Goal: Information Seeking & Learning: Learn about a topic

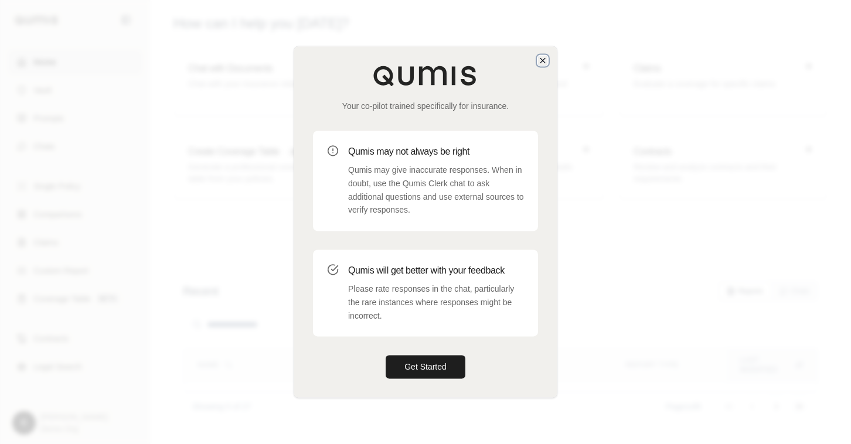
click at [543, 59] on icon "button" at bounding box center [542, 60] width 9 height 9
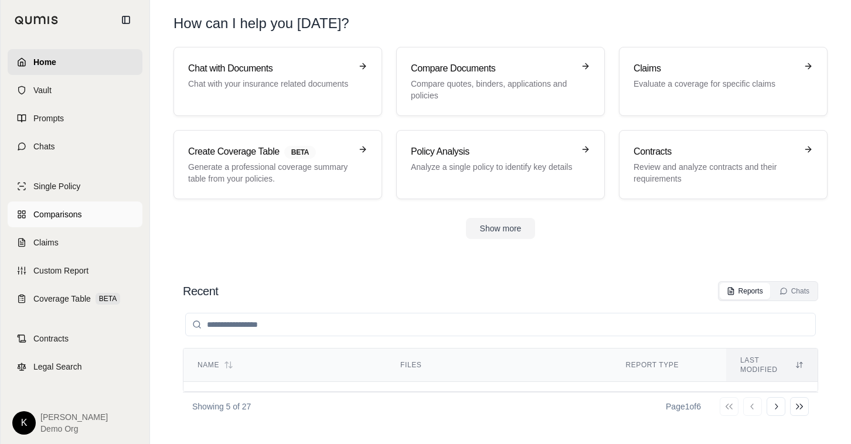
click at [69, 212] on span "Comparisons" at bounding box center [57, 215] width 48 height 12
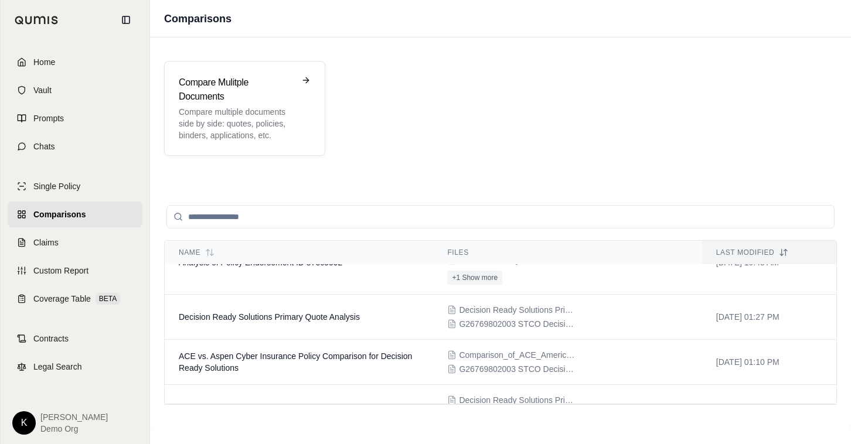
scroll to position [214, 0]
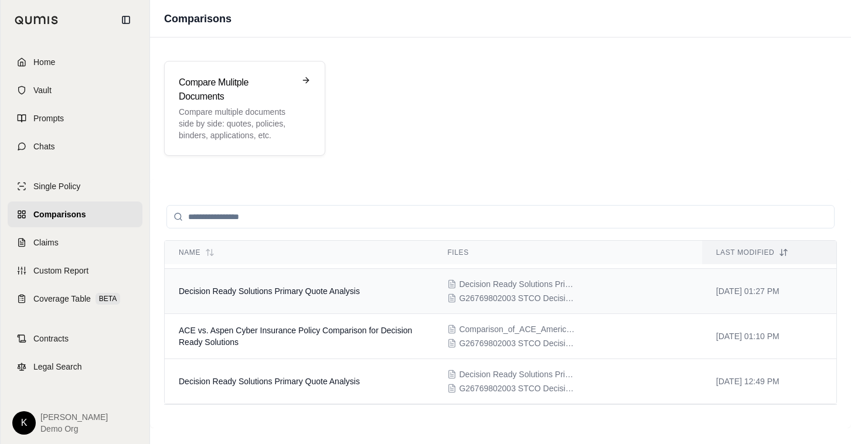
click at [284, 296] on td "Decision Ready Solutions Primary Quote Analysis" at bounding box center [299, 291] width 268 height 45
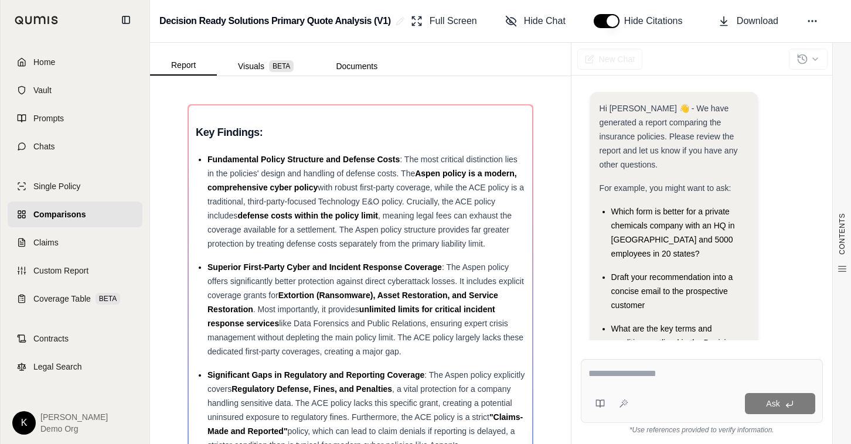
scroll to position [98, 0]
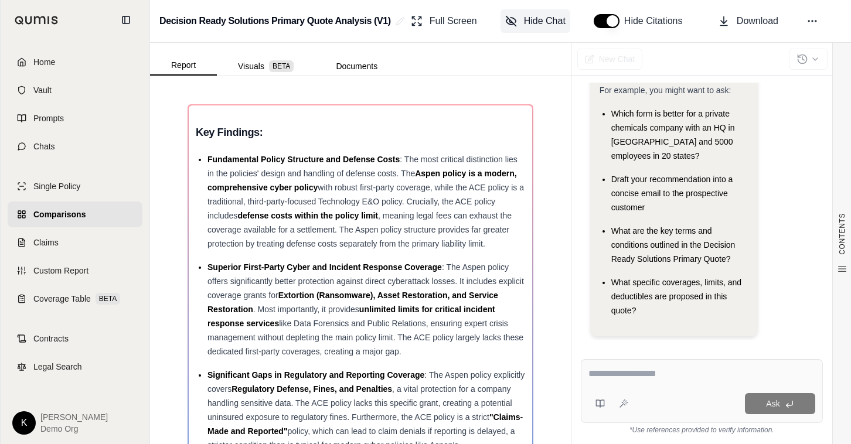
click at [505, 20] on icon at bounding box center [511, 21] width 12 height 12
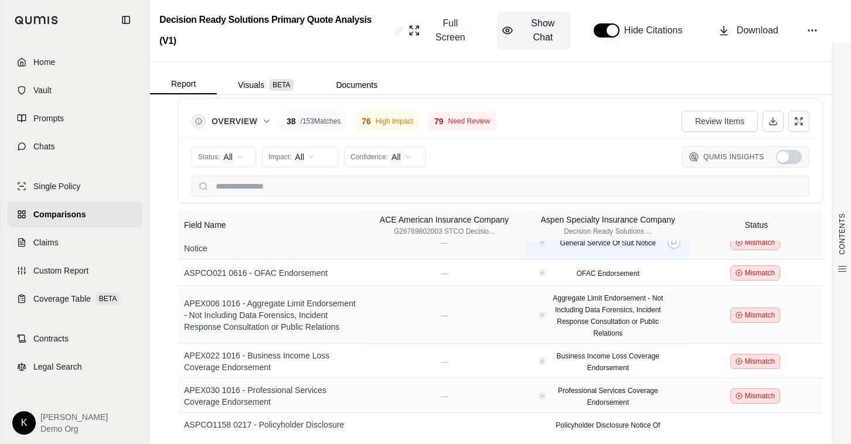
scroll to position [170, 0]
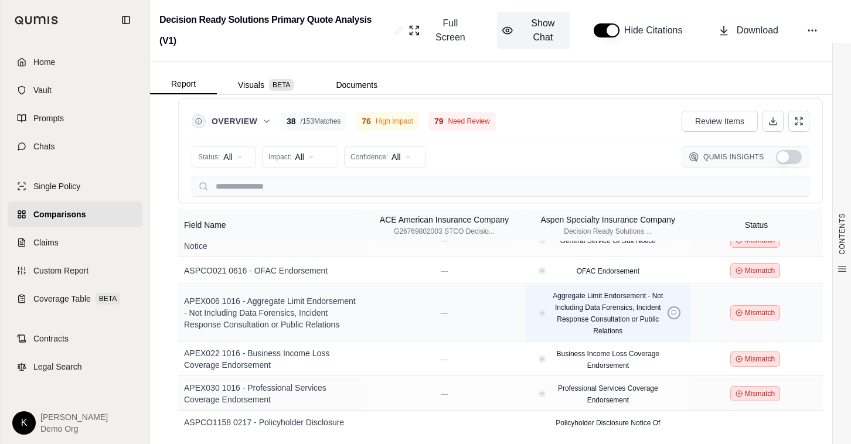
click at [674, 310] on icon at bounding box center [674, 313] width 6 height 6
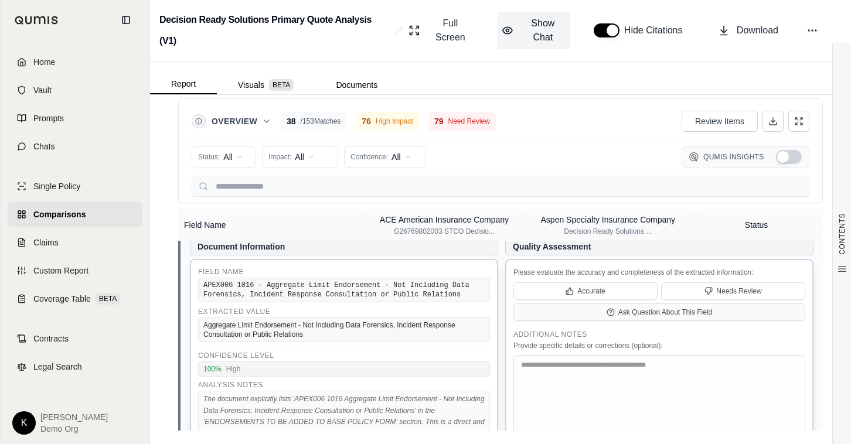
scroll to position [298, 0]
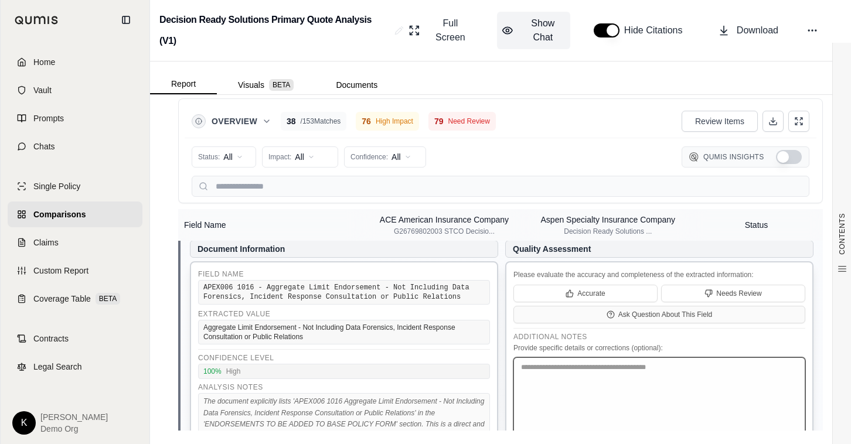
click at [589, 358] on textarea at bounding box center [659, 405] width 292 height 97
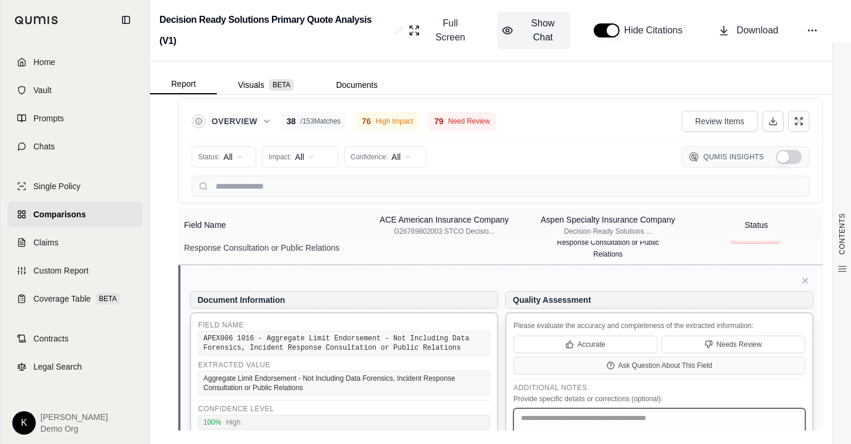
scroll to position [245, 0]
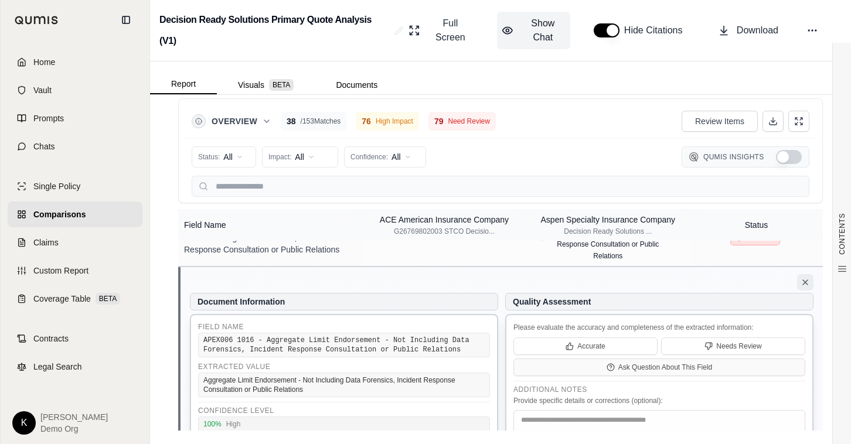
click at [805, 278] on icon at bounding box center [804, 282] width 9 height 9
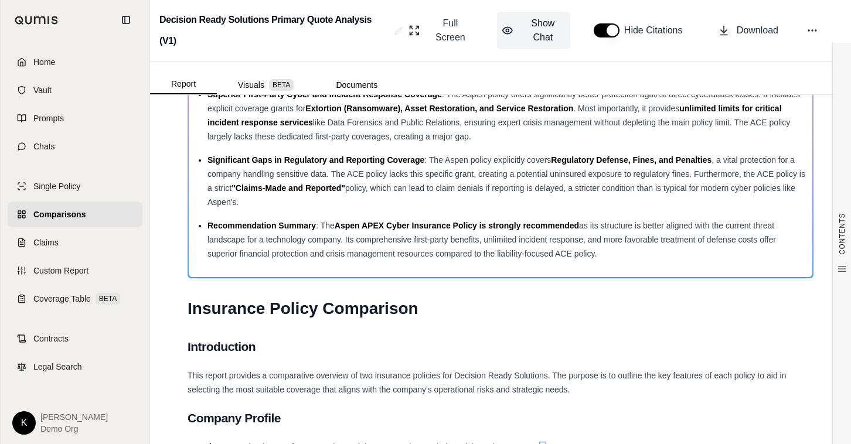
scroll to position [0, 0]
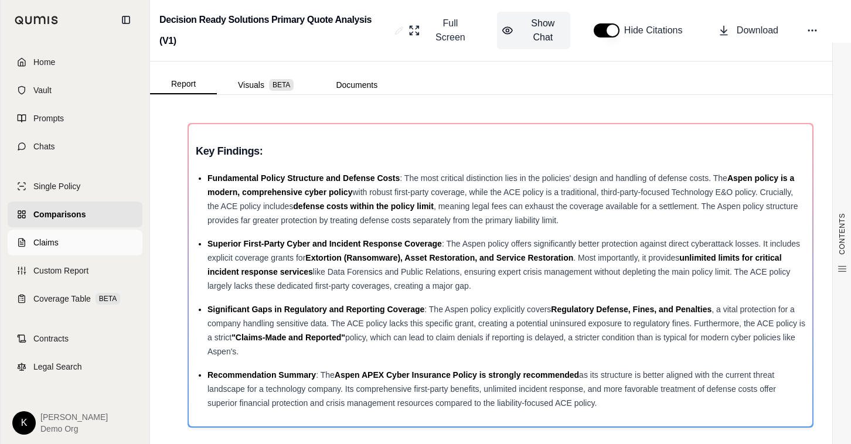
click at [84, 240] on link "Claims" at bounding box center [75, 243] width 135 height 26
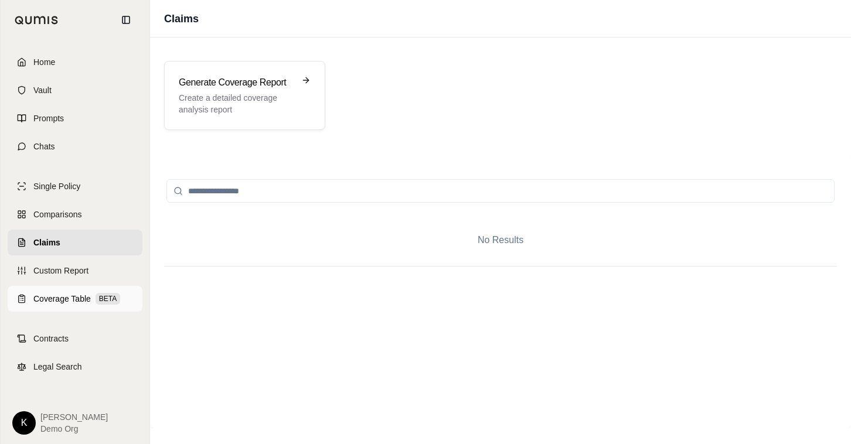
click at [49, 299] on span "Coverage Table" at bounding box center [61, 299] width 57 height 12
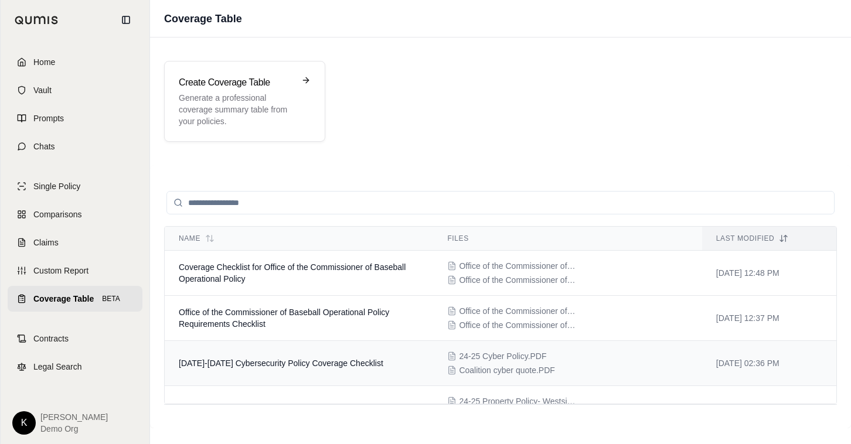
click at [346, 372] on td "[DATE]-[DATE] Cybersecurity Policy Coverage Checklist" at bounding box center [299, 363] width 268 height 45
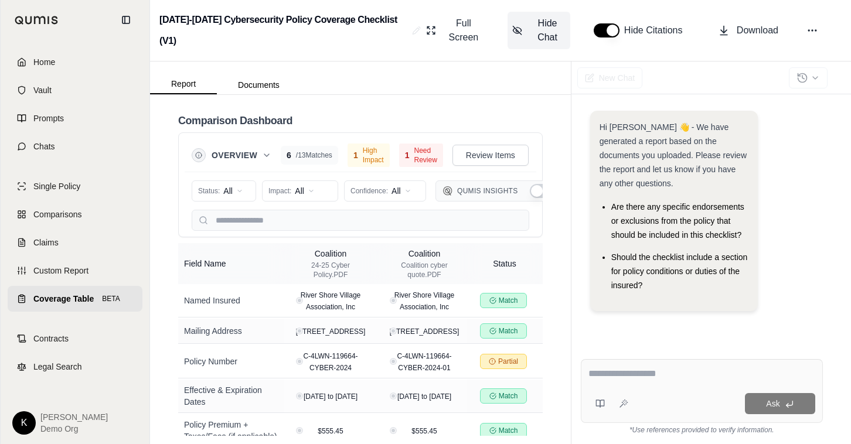
click at [552, 35] on span "Hide Chat" at bounding box center [547, 30] width 36 height 28
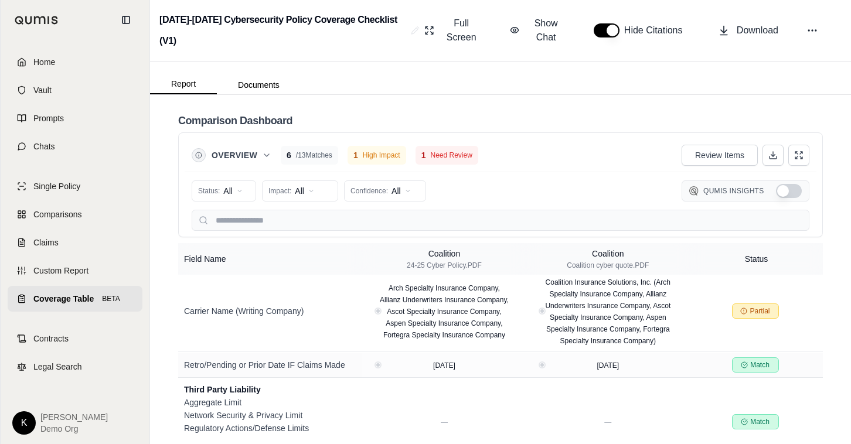
scroll to position [161, 0]
click at [312, 189] on html "Home Vault Prompts Chats Single Policy Comparisons Claims Custom Report Coverag…" at bounding box center [425, 222] width 851 height 444
click at [303, 240] on span "High Impact" at bounding box center [298, 235] width 56 height 12
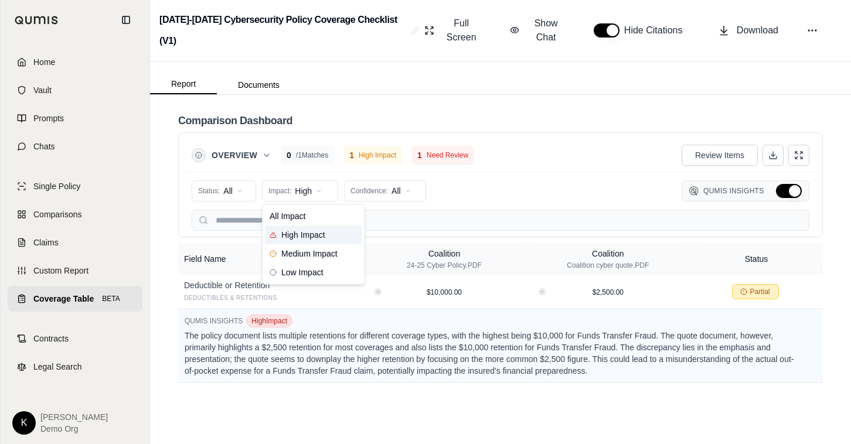
scroll to position [0, 0]
click at [308, 193] on html "Home Vault Prompts Chats Single Policy Comparisons Claims Custom Report Coverag…" at bounding box center [425, 222] width 851 height 444
click at [299, 215] on span "All Impact" at bounding box center [288, 216] width 36 height 12
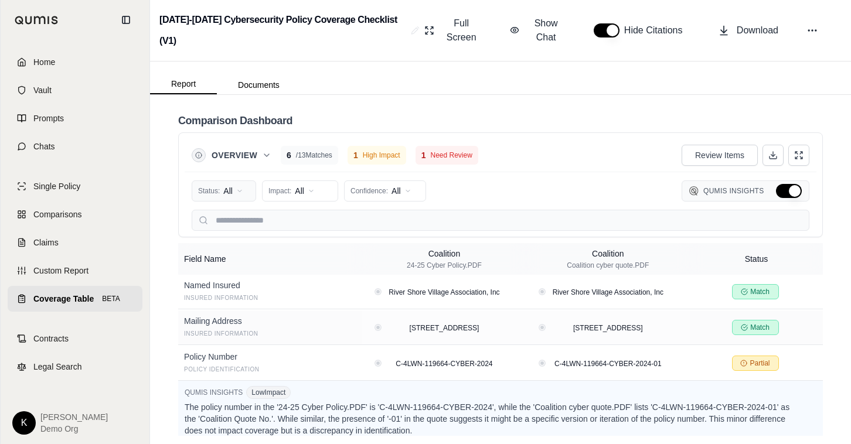
click at [232, 190] on html "Home Vault Prompts Chats Single Policy Comparisons Claims Custom Report Coverag…" at bounding box center [425, 222] width 851 height 444
click at [477, 193] on html "Home Vault Prompts Chats Single Policy Comparisons Claims Custom Report Coverag…" at bounding box center [425, 222] width 851 height 444
click at [768, 154] on button at bounding box center [772, 155] width 21 height 21
click at [571, 153] on div "Overview 6 / 13 Matches 1 High Impact 1 Need Review Review Items" at bounding box center [501, 155] width 618 height 23
